Goal: Transaction & Acquisition: Purchase product/service

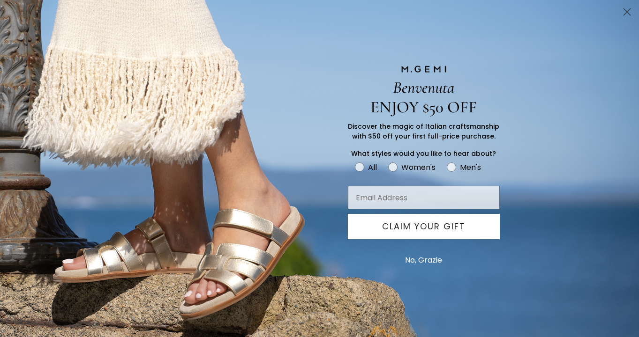
scroll to position [345, 0]
click at [625, 10] on icon "Close dialog" at bounding box center [627, 12] width 7 height 7
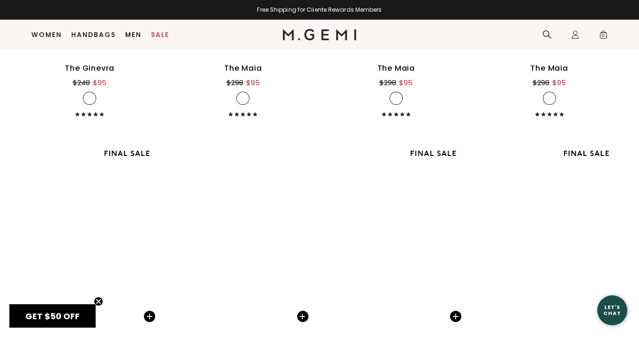
scroll to position [5572, 0]
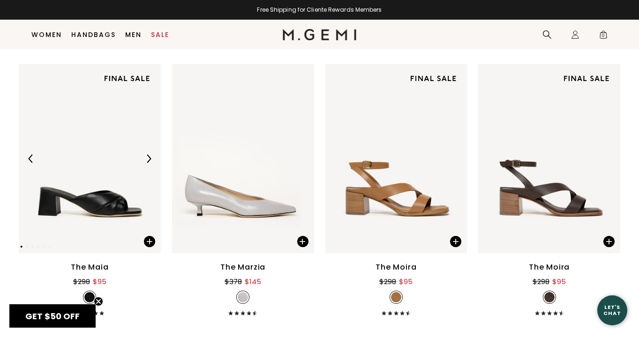
click at [111, 183] on img at bounding box center [90, 158] width 142 height 189
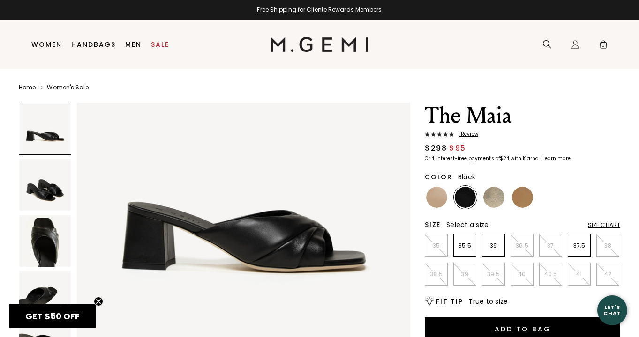
scroll to position [112, 0]
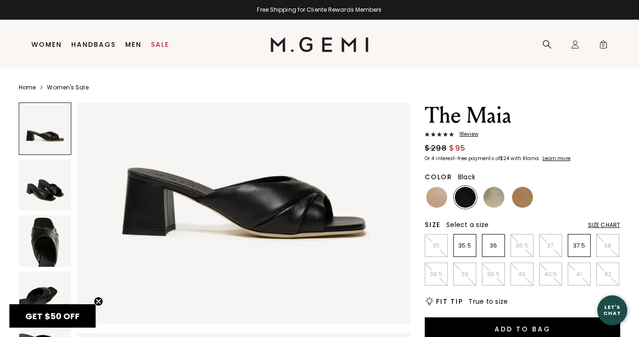
click at [55, 192] on img at bounding box center [45, 185] width 52 height 52
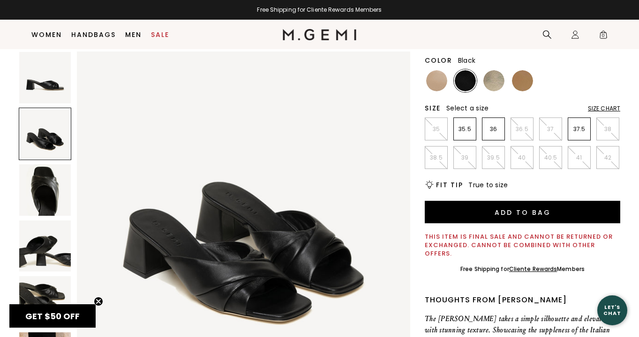
scroll to position [109, 0]
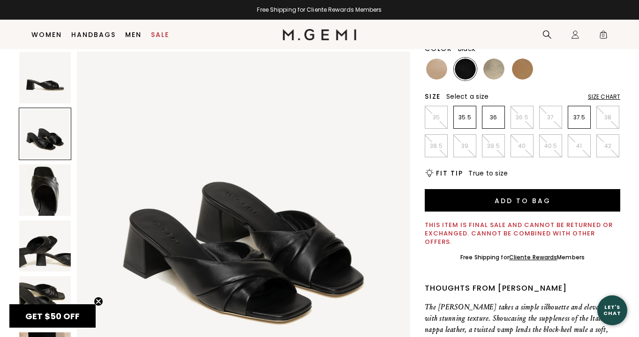
click at [39, 247] on img at bounding box center [45, 247] width 52 height 52
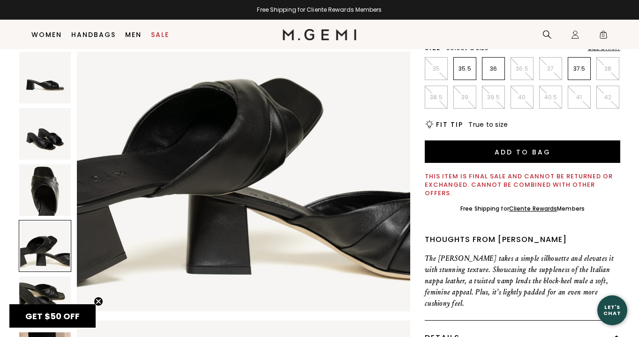
scroll to position [1114, 0]
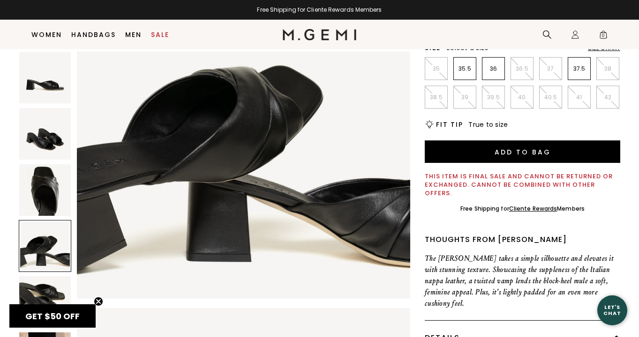
click at [459, 324] on div "Details" at bounding box center [521, 338] width 195 height 35
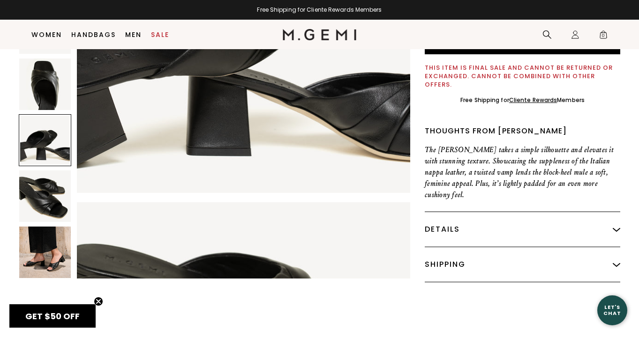
scroll to position [323, 0]
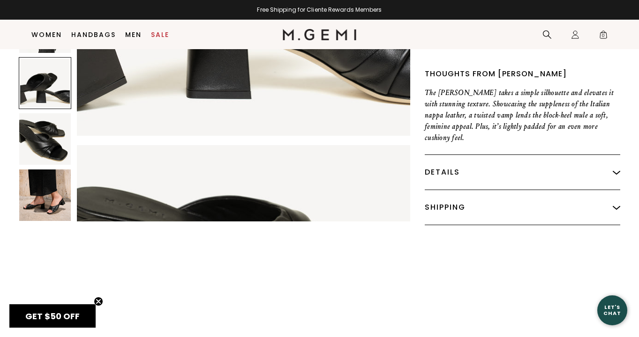
click at [461, 168] on div "Details" at bounding box center [521, 172] width 195 height 35
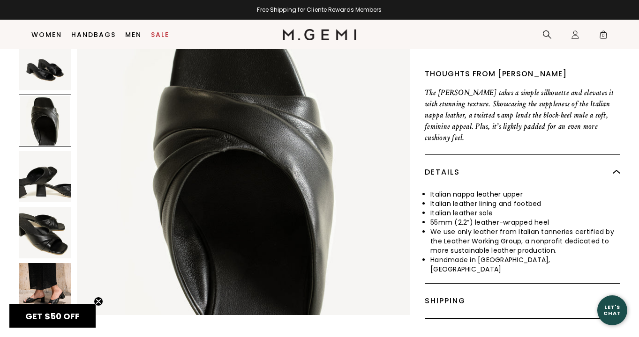
click at [27, 151] on img at bounding box center [45, 177] width 52 height 52
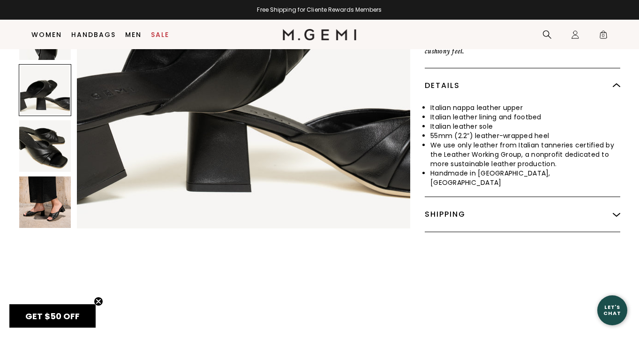
scroll to position [424, 0]
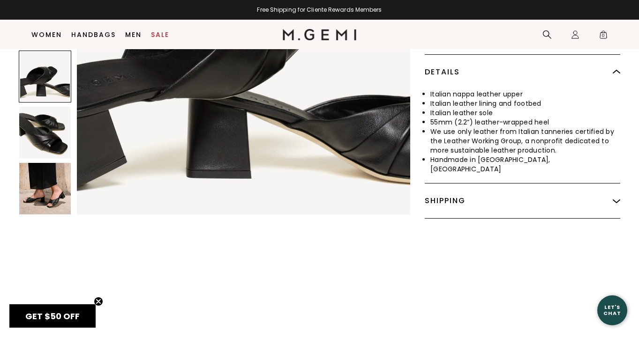
click at [39, 164] on img at bounding box center [45, 190] width 52 height 52
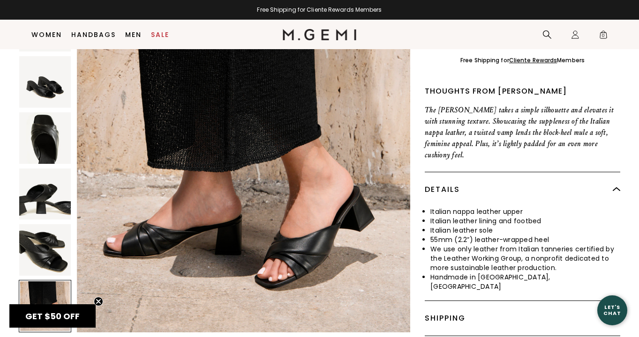
scroll to position [305, 0]
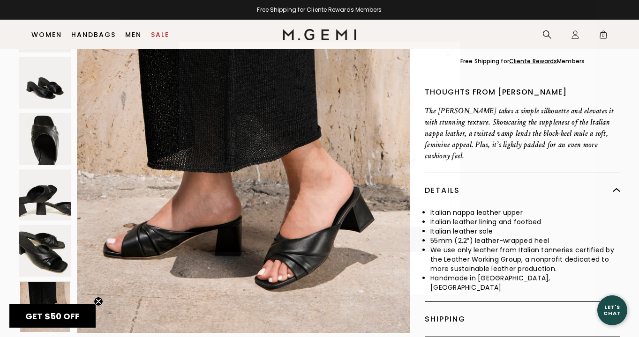
click at [445, 53] on circle "Close dialog" at bounding box center [447, 53] width 15 height 15
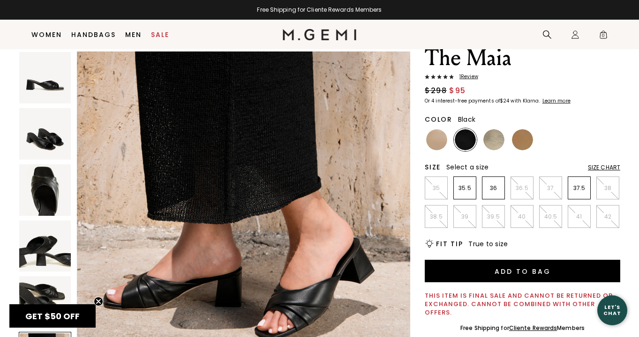
scroll to position [0, 0]
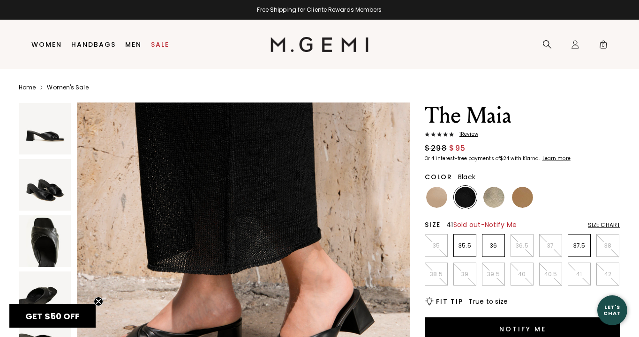
click at [568, 250] on li "37.5" at bounding box center [578, 245] width 23 height 23
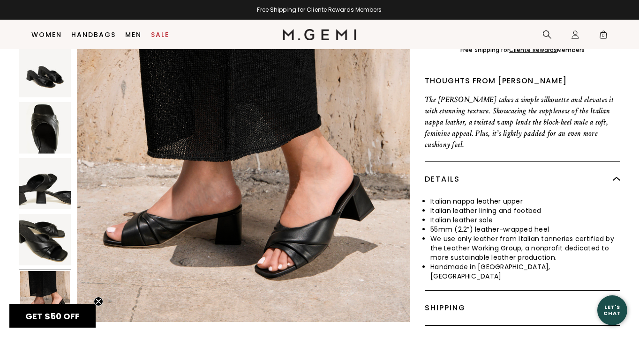
scroll to position [301, 0]
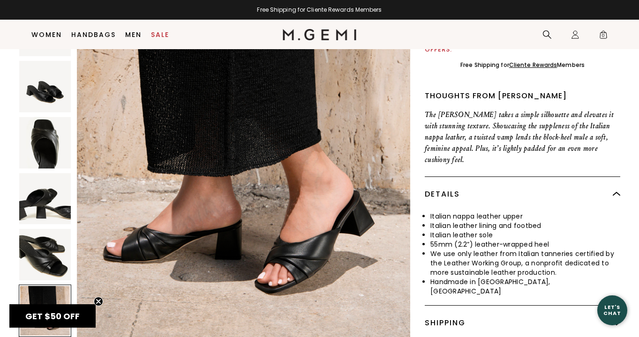
click at [37, 142] on div at bounding box center [45, 172] width 52 height 337
click at [37, 121] on img at bounding box center [45, 143] width 52 height 52
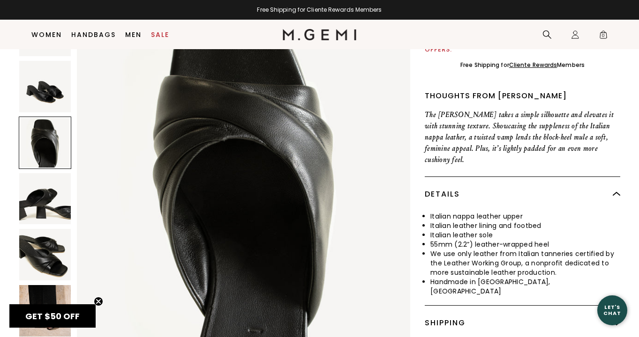
click at [39, 83] on img at bounding box center [45, 87] width 52 height 52
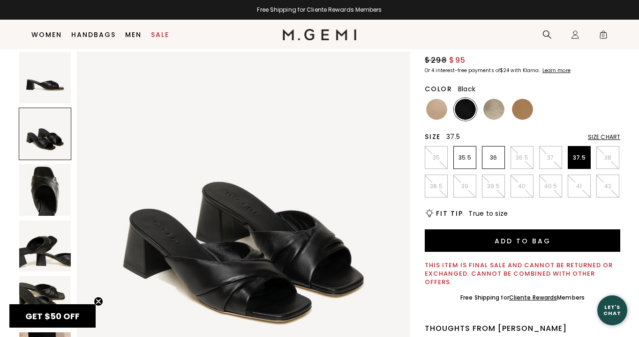
scroll to position [58, 0]
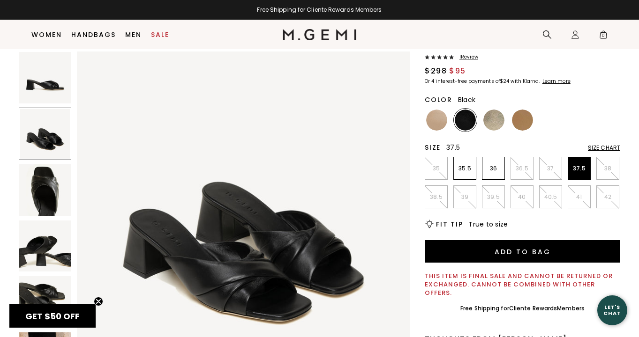
click at [39, 83] on img at bounding box center [45, 78] width 52 height 52
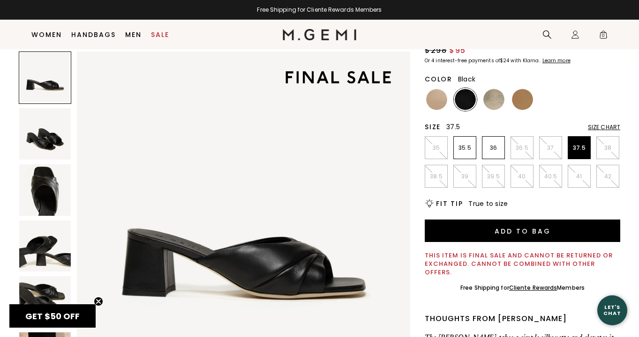
scroll to position [133, 0]
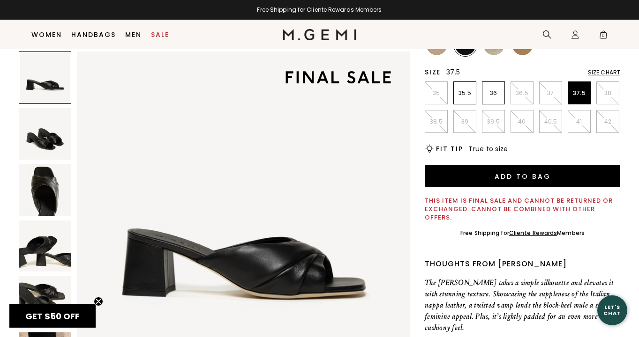
click at [40, 242] on img at bounding box center [45, 247] width 52 height 52
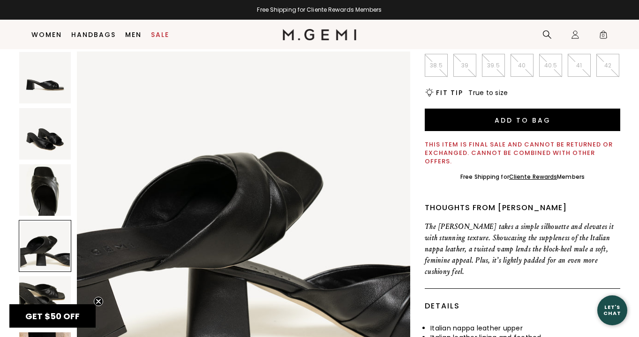
scroll to position [202, 0]
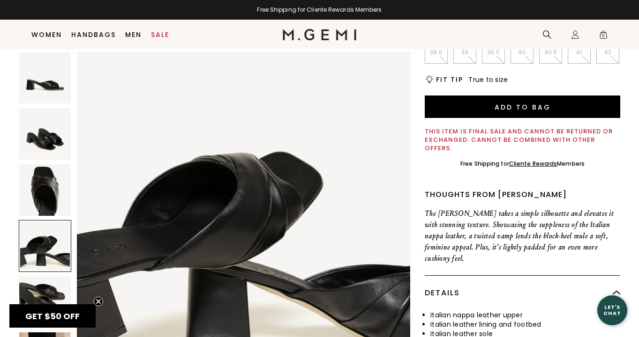
click at [40, 124] on img at bounding box center [45, 134] width 52 height 52
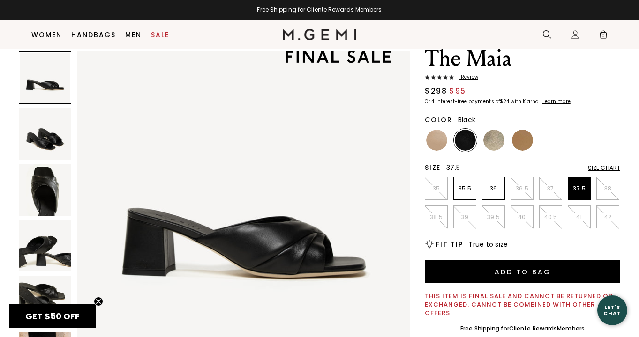
scroll to position [32, 0]
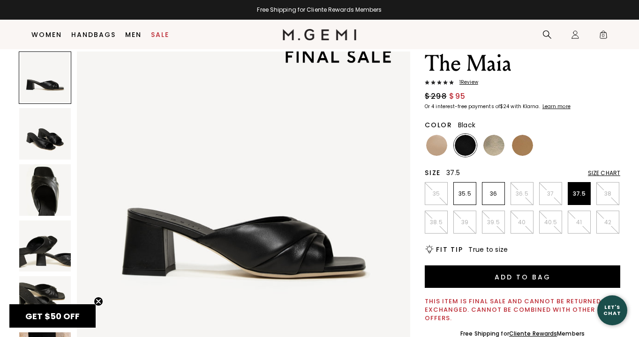
click at [37, 136] on img at bounding box center [45, 134] width 52 height 52
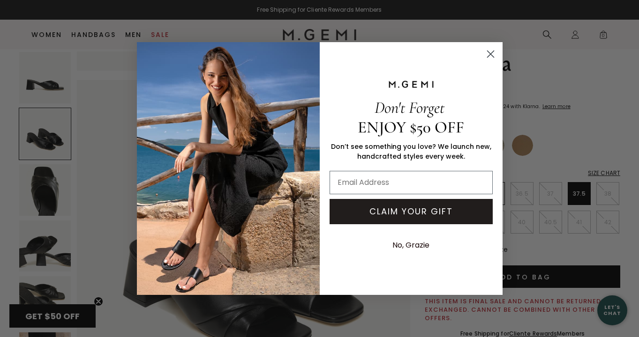
scroll to position [342, 0]
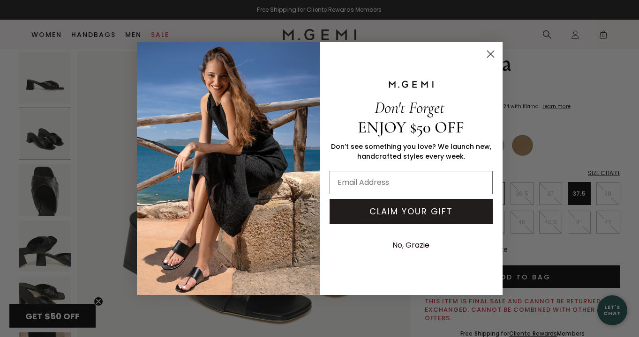
click at [490, 52] on circle "Close dialog" at bounding box center [489, 53] width 15 height 15
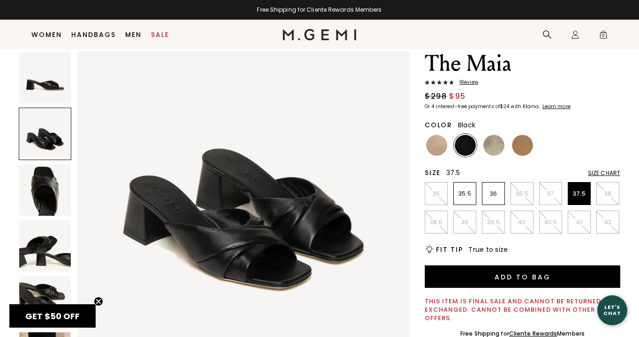
scroll to position [376, 0]
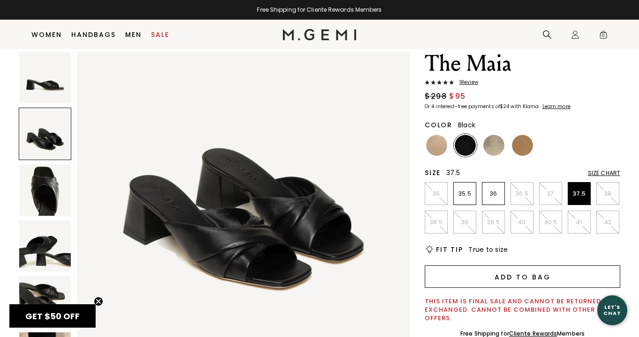
click at [526, 275] on button "Add to Bag" at bounding box center [521, 277] width 195 height 22
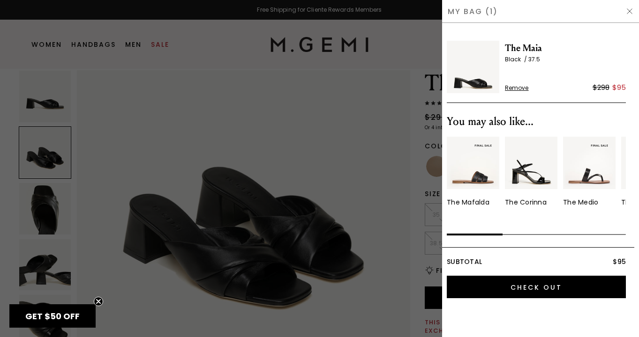
scroll to position [0, 0]
click at [627, 4] on div "My Bag (1)" at bounding box center [540, 11] width 197 height 23
click at [628, 10] on img at bounding box center [628, 10] width 7 height 7
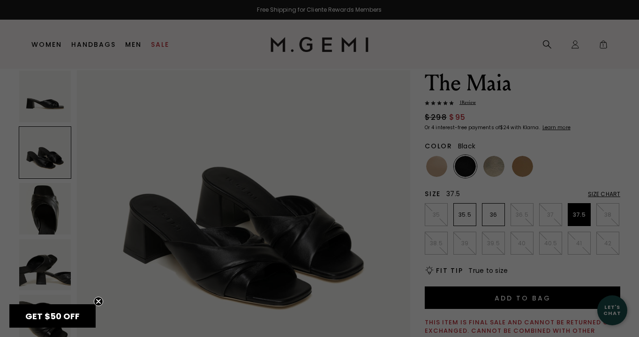
scroll to position [32, 0]
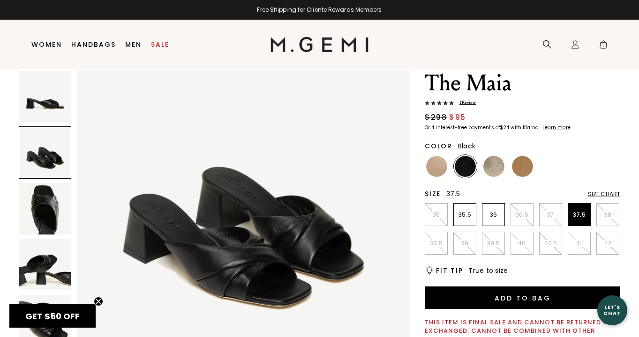
click at [60, 104] on img at bounding box center [45, 97] width 52 height 52
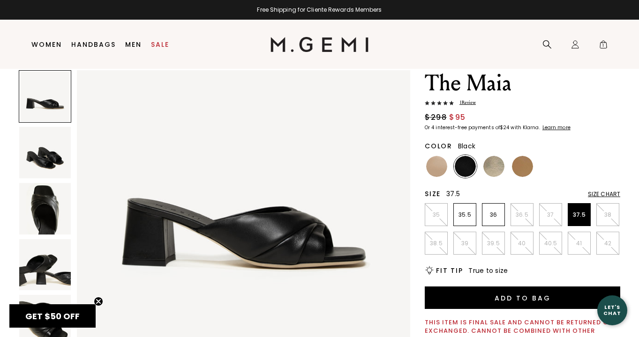
scroll to position [0, 0]
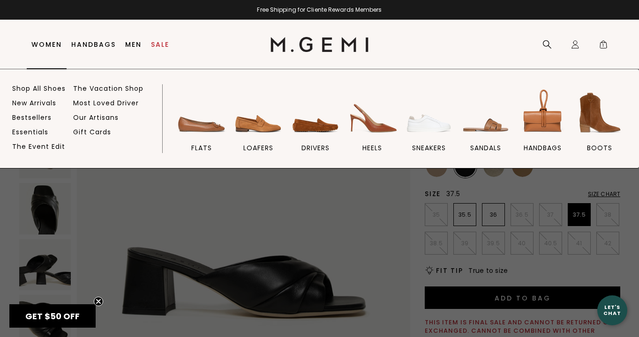
click at [43, 42] on link "Women" at bounding box center [46, 44] width 30 height 7
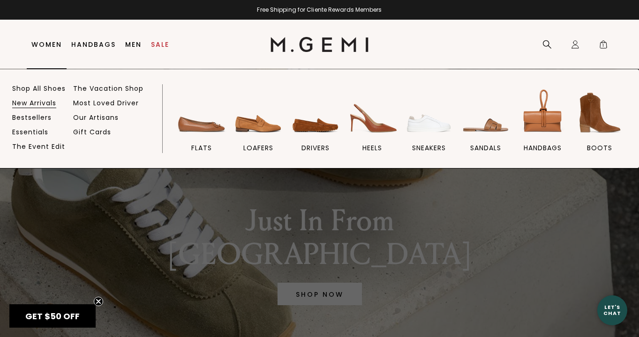
click at [31, 102] on link "New Arrivals" at bounding box center [34, 103] width 44 height 8
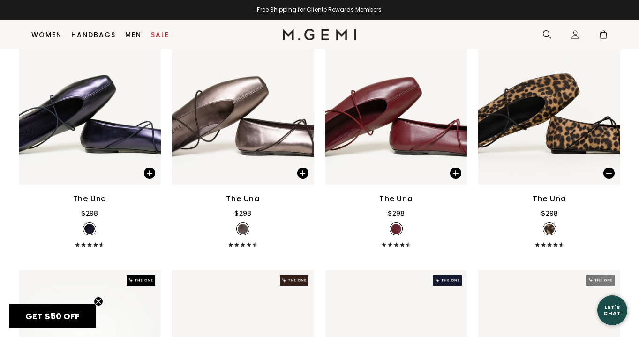
scroll to position [2607, 0]
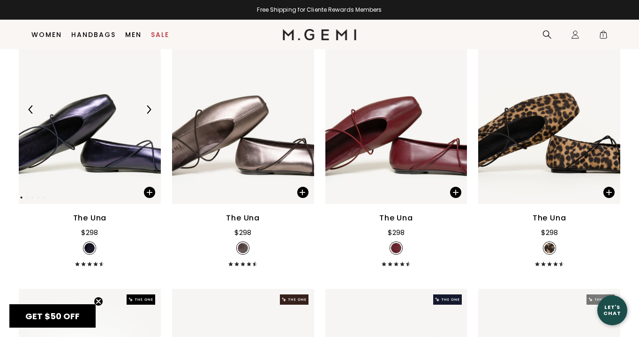
click at [137, 119] on img at bounding box center [90, 109] width 142 height 189
